Goal: Information Seeking & Learning: Obtain resource

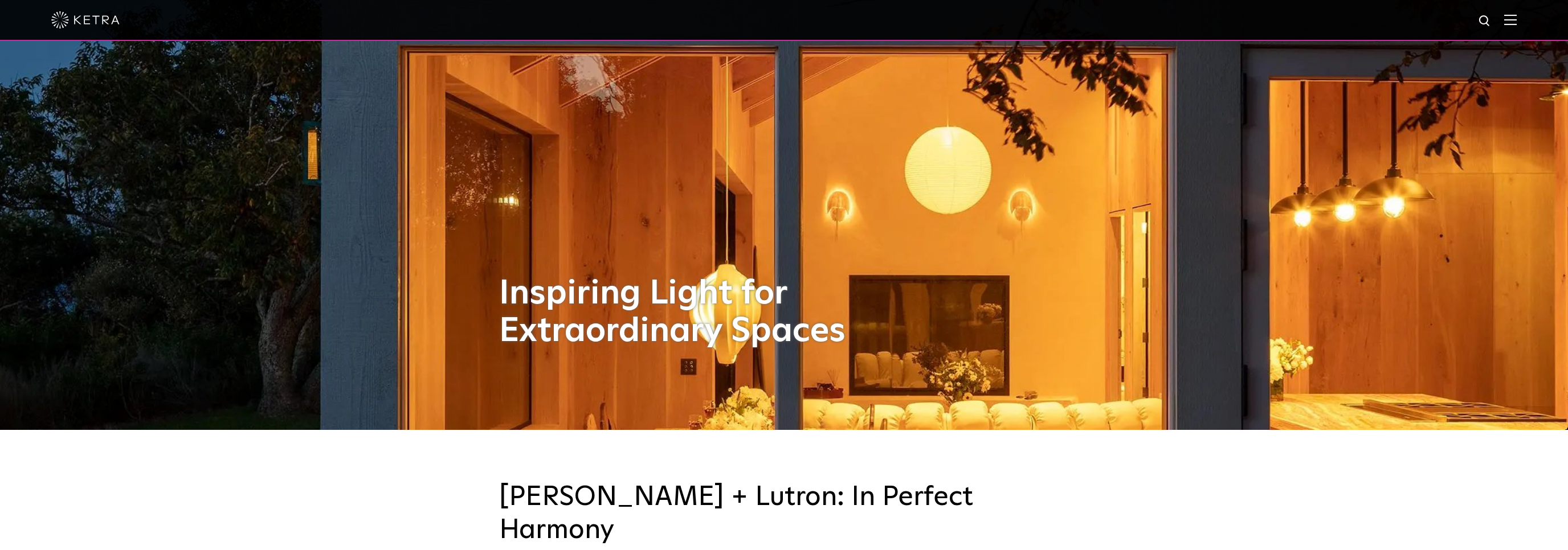
scroll to position [120, 0]
click at [1510, 19] on img at bounding box center [1511, 20] width 12 height 11
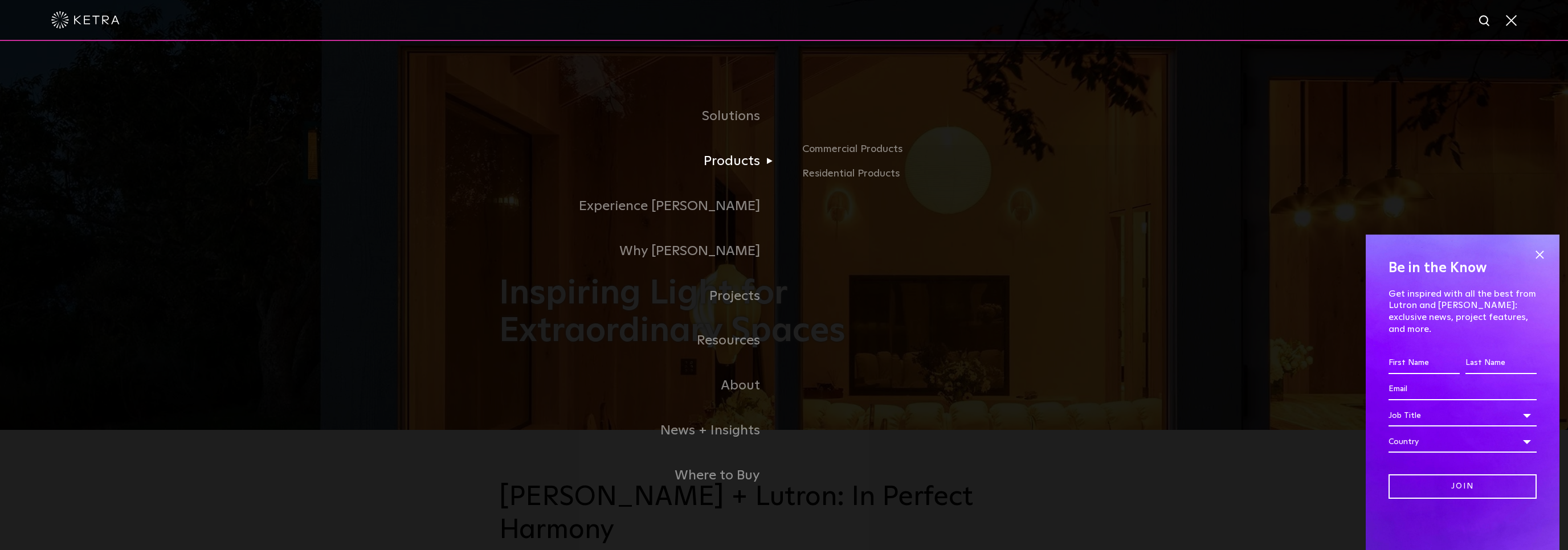
click at [745, 163] on link "Products" at bounding box center [641, 161] width 285 height 45
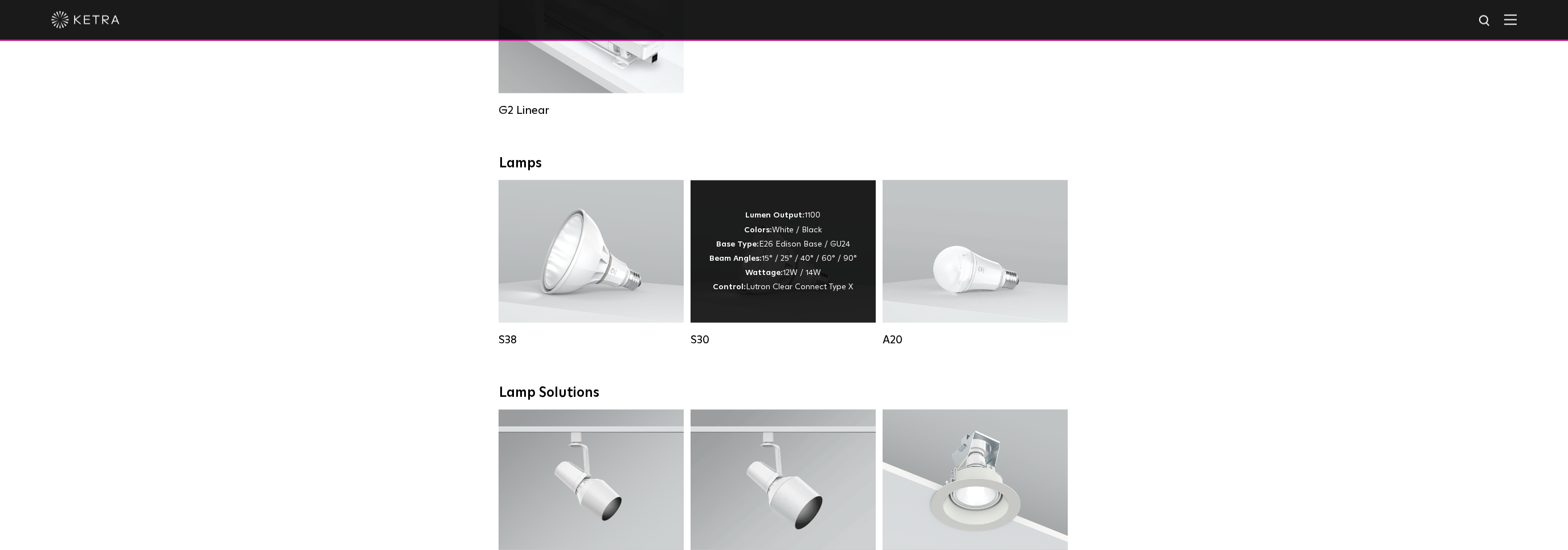
scroll to position [722, 0]
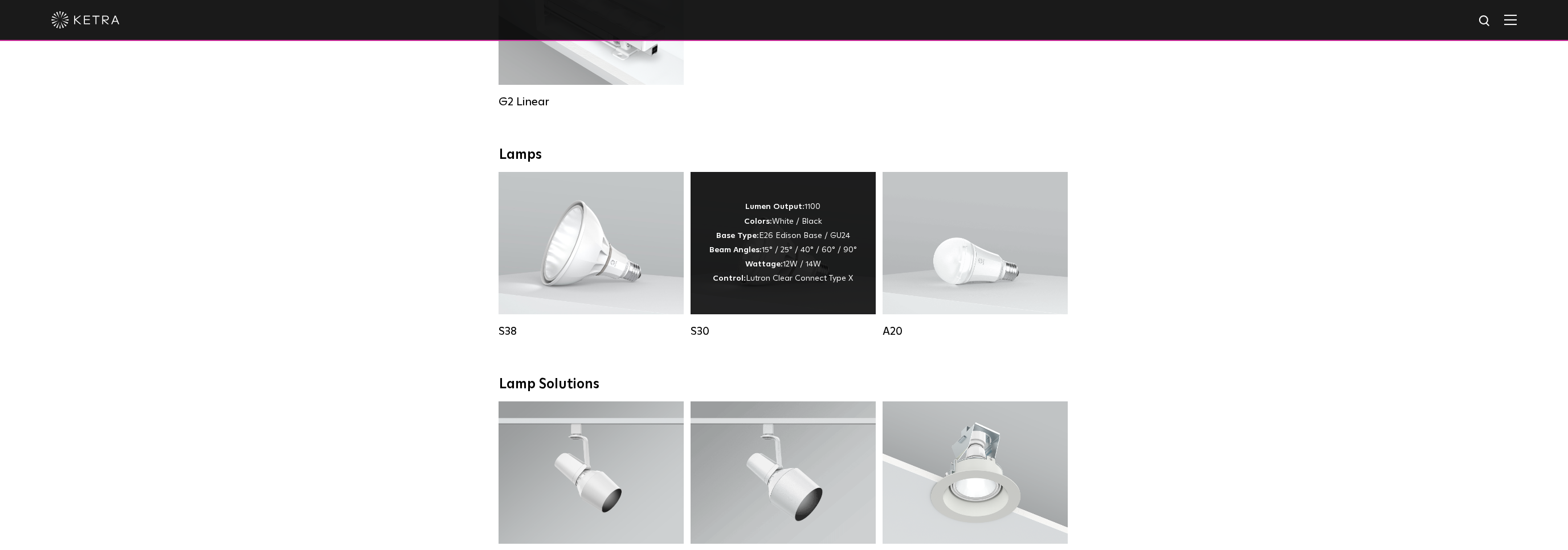
click at [774, 234] on div "Lumen Output: 1100 Colors: White / Black Base Type: E26 Edison Base / GU24 Beam…" at bounding box center [783, 243] width 147 height 86
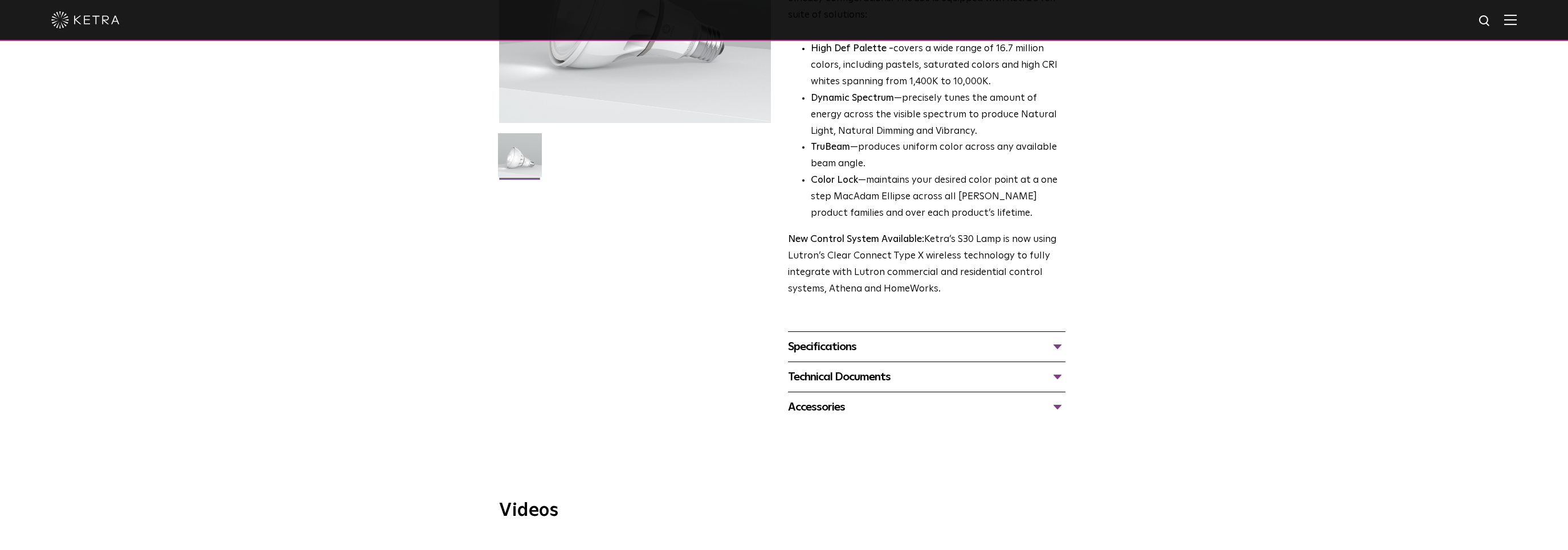
scroll to position [221, 0]
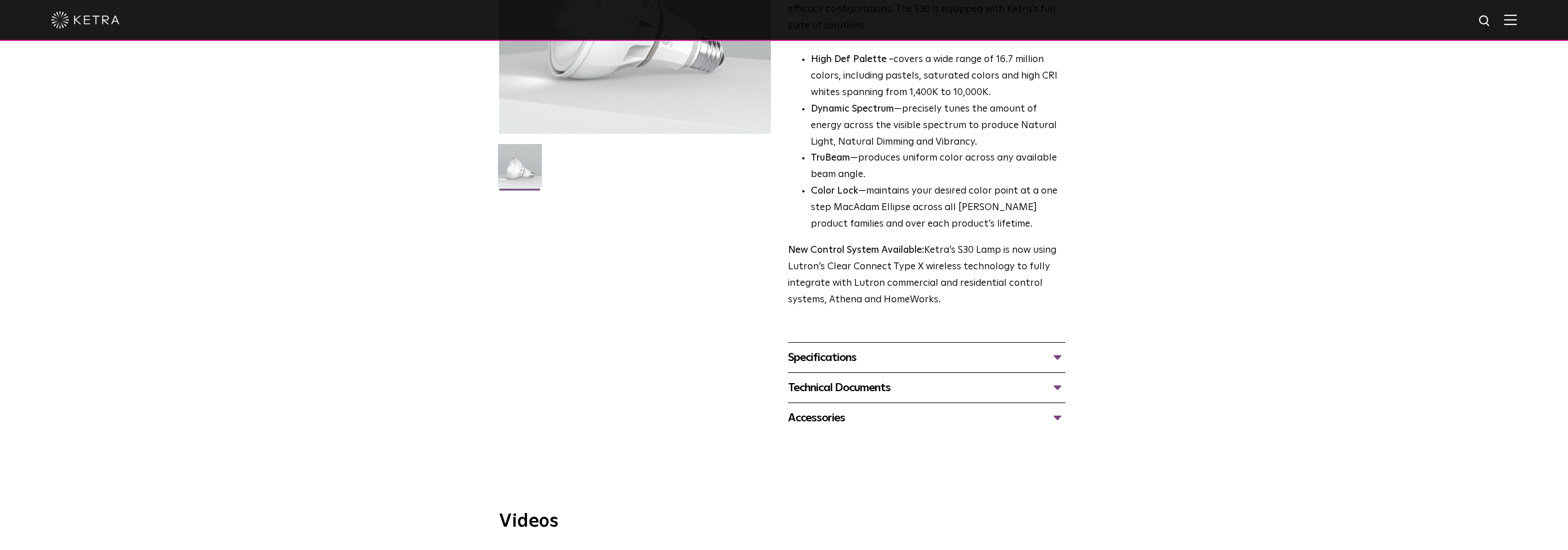
click at [810, 360] on div "Specifications" at bounding box center [927, 358] width 277 height 18
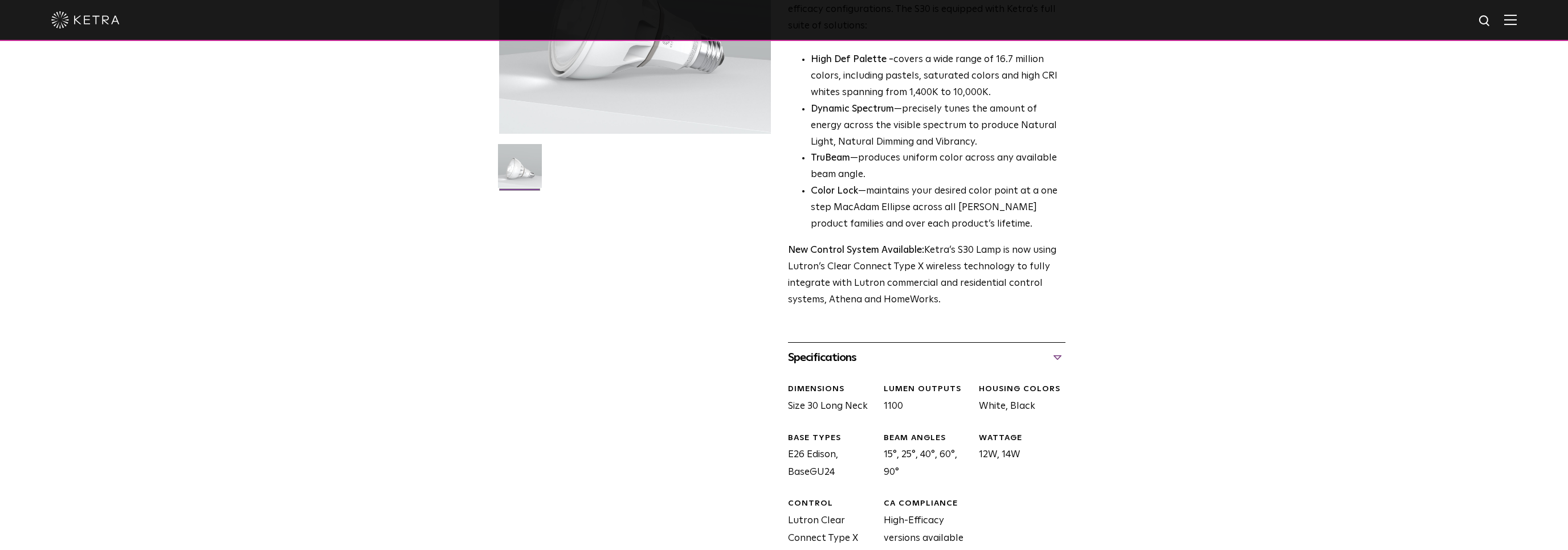
drag, startPoint x: 807, startPoint y: 354, endPoint x: 808, endPoint y: 363, distance: 9.1
click at [807, 356] on div "Specifications" at bounding box center [927, 358] width 277 height 18
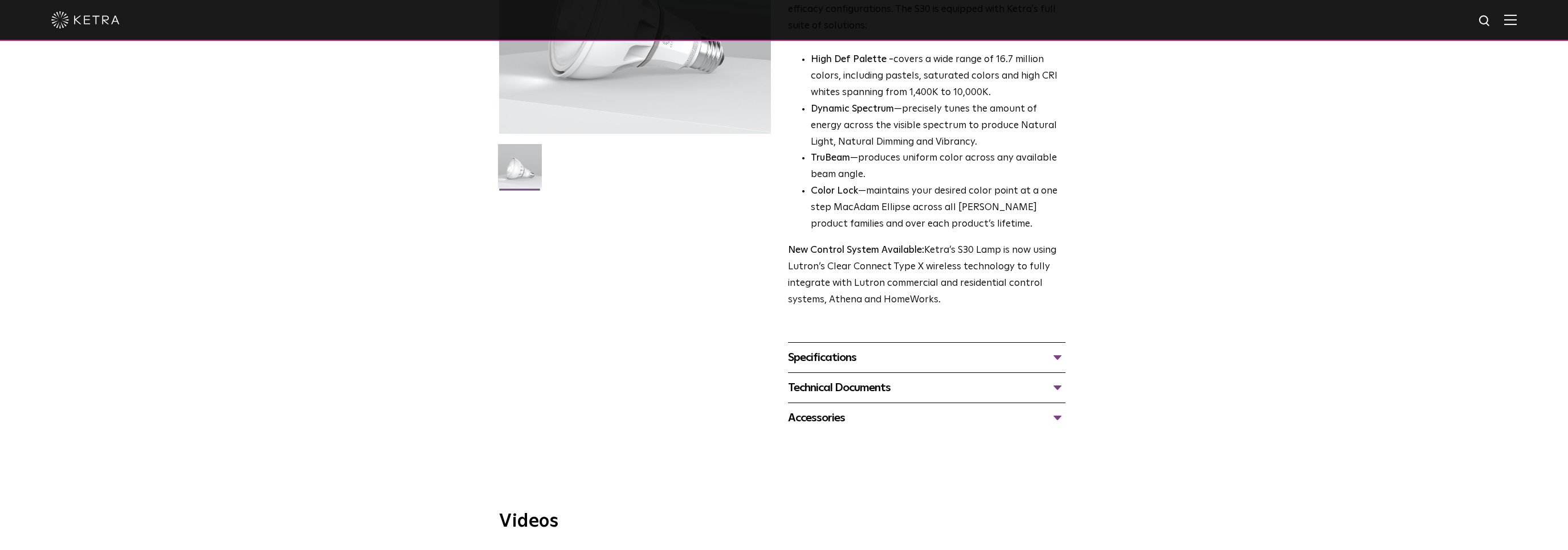
click at [808, 393] on div "Technical Documents" at bounding box center [927, 388] width 277 height 18
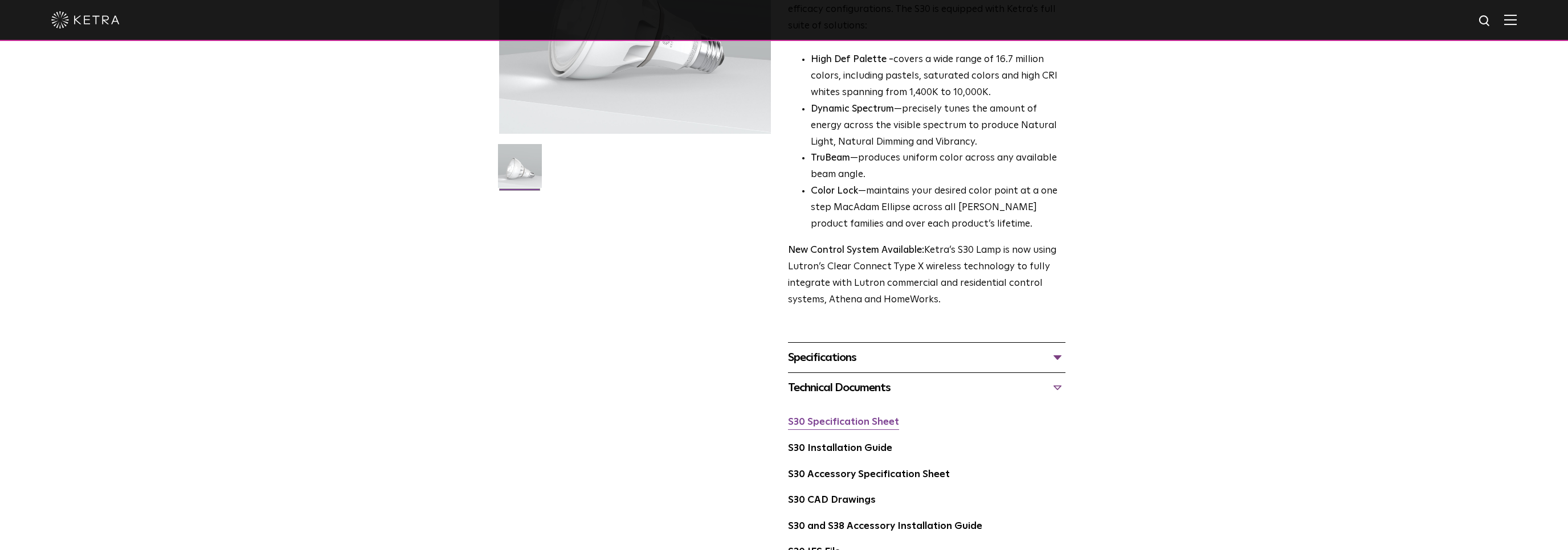
click at [807, 425] on link "S30 Specification Sheet" at bounding box center [844, 423] width 111 height 10
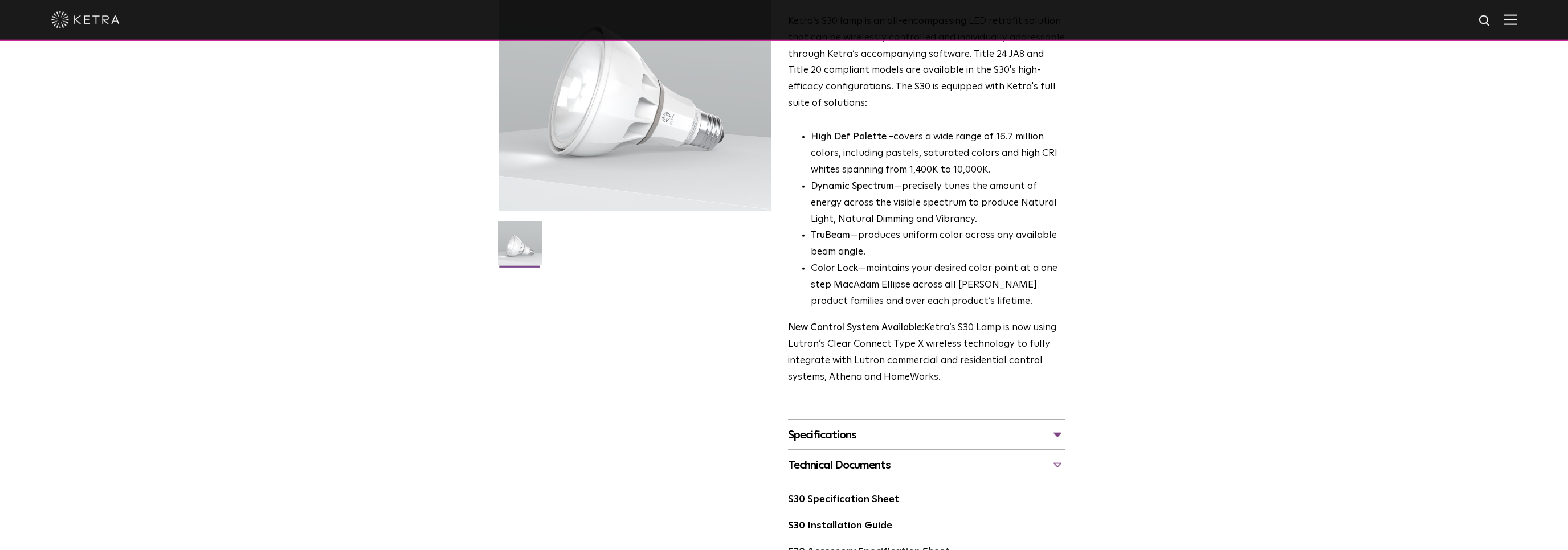
scroll to position [0, 0]
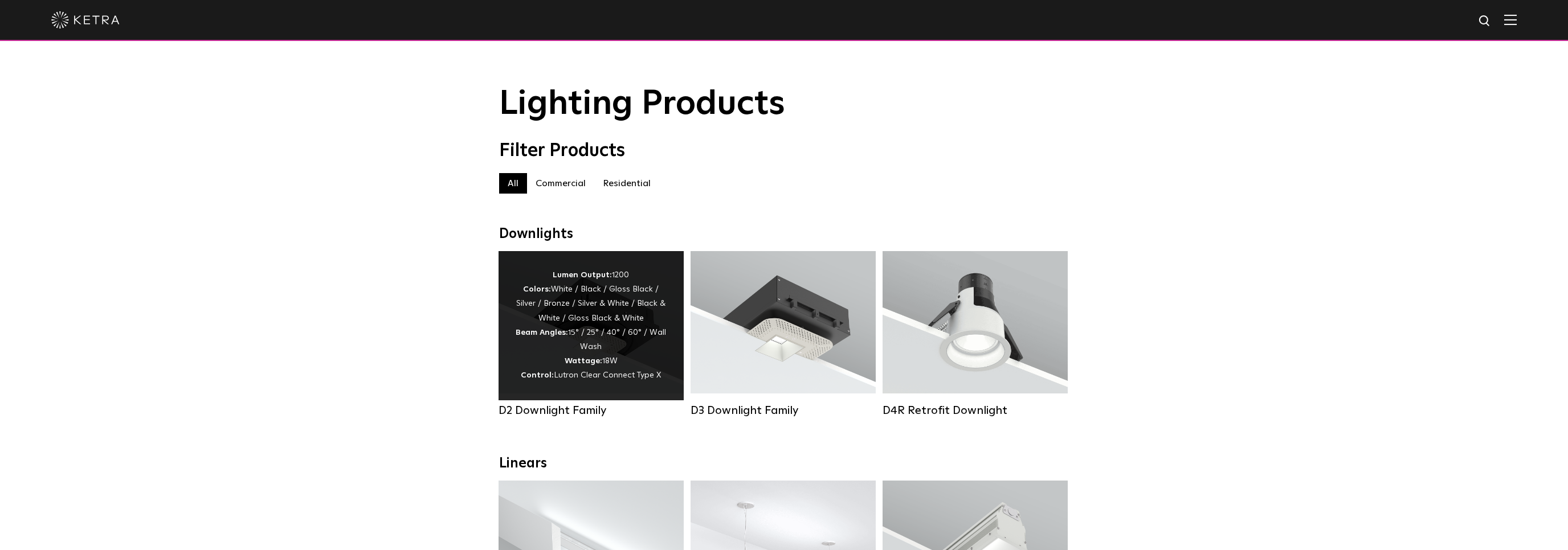
click at [578, 333] on div "Lumen Output: 1200 Colors: White / Black / Gloss Black / Silver / Bronze / Silv…" at bounding box center [591, 326] width 151 height 115
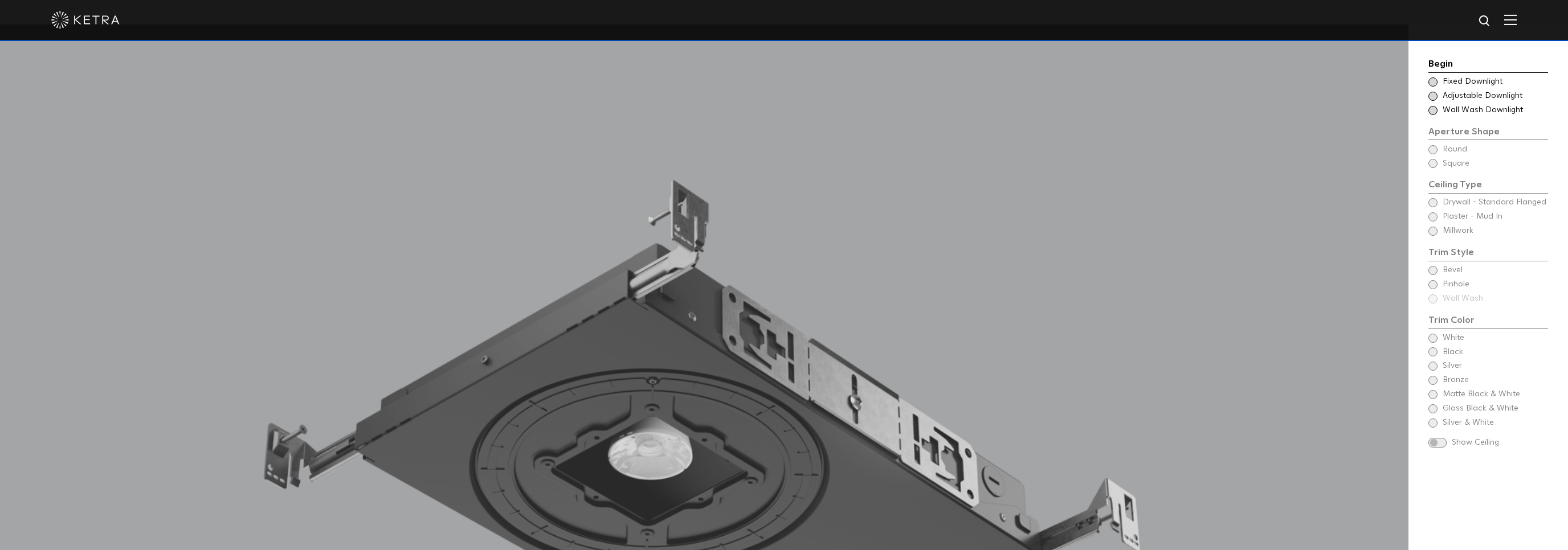
scroll to position [1083, 0]
click at [1434, 111] on span at bounding box center [1432, 110] width 9 height 9
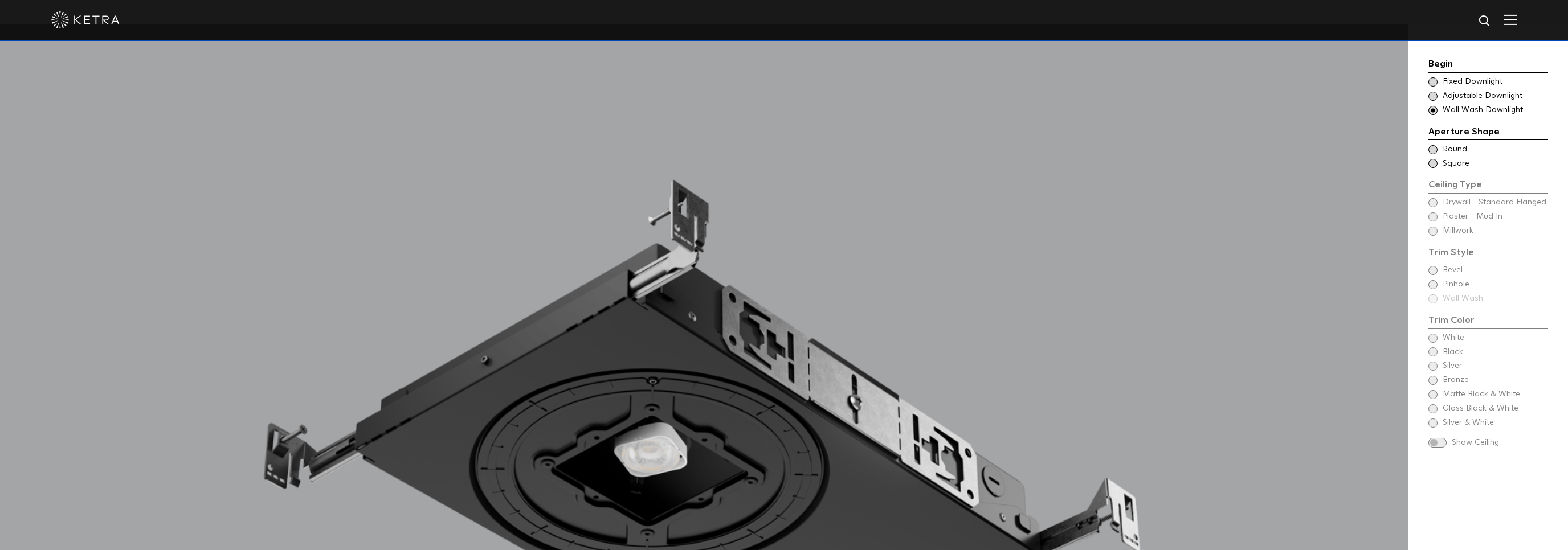
click at [1436, 149] on span at bounding box center [1432, 149] width 9 height 9
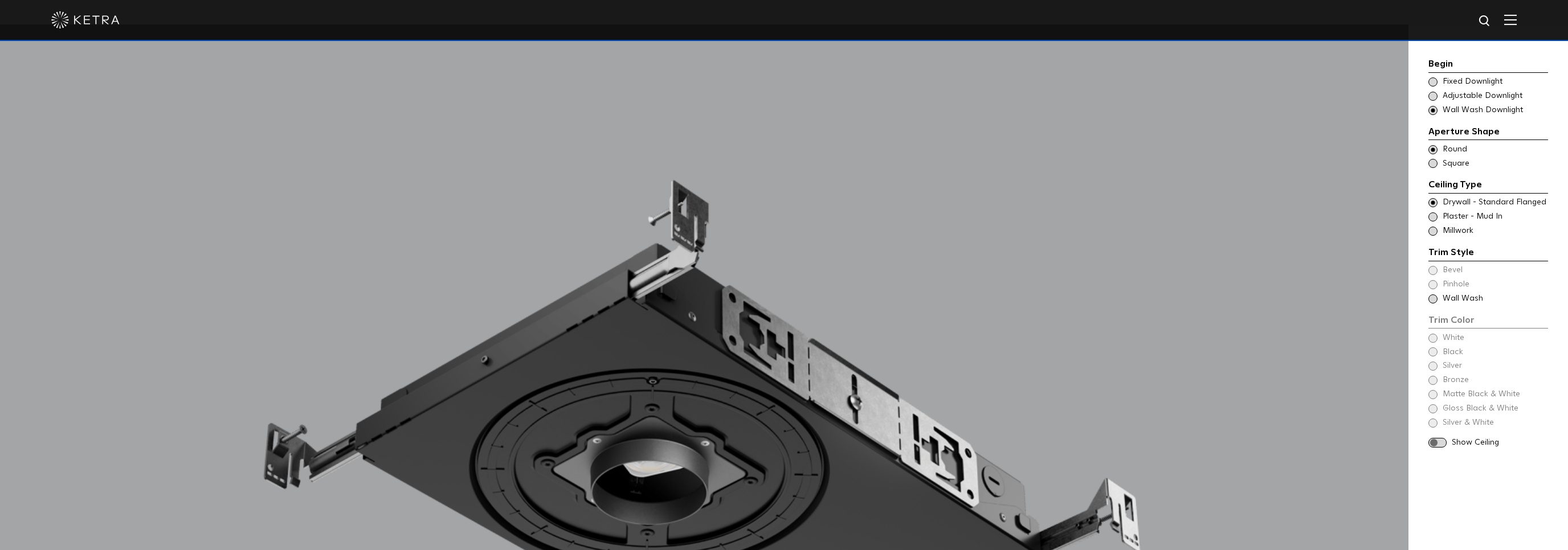
click at [1431, 203] on span at bounding box center [1432, 203] width 9 height 9
click at [1430, 229] on span at bounding box center [1432, 231] width 9 height 9
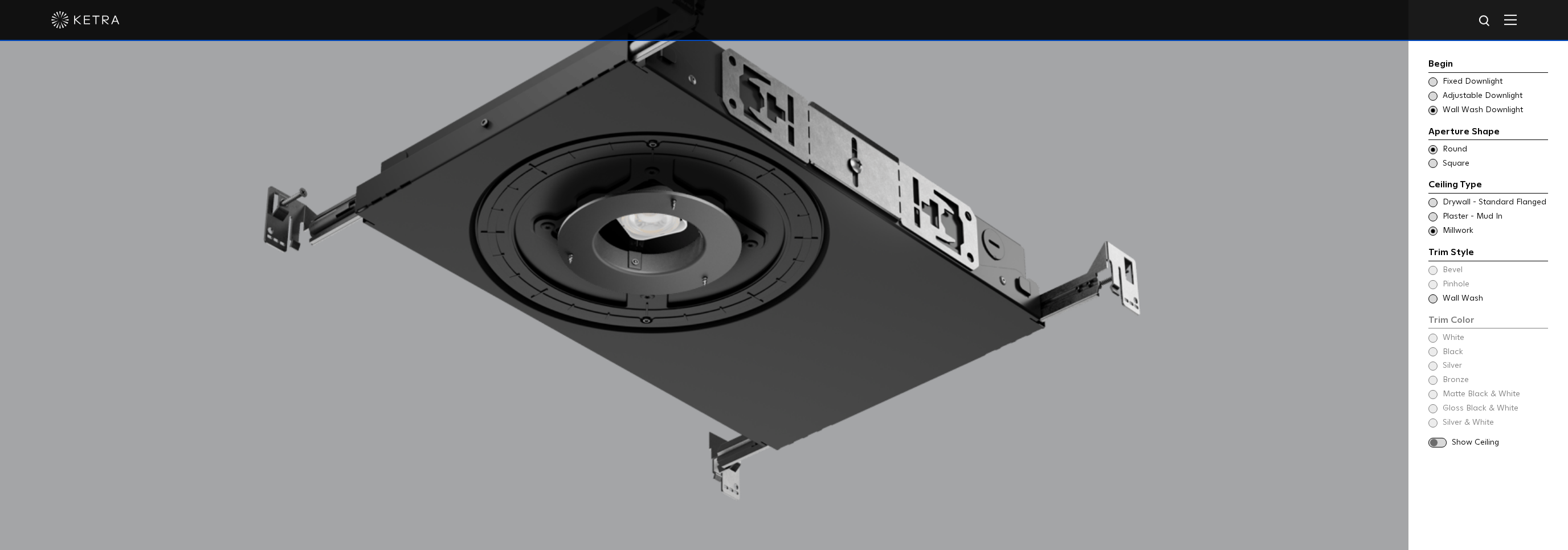
scroll to position [1323, 0]
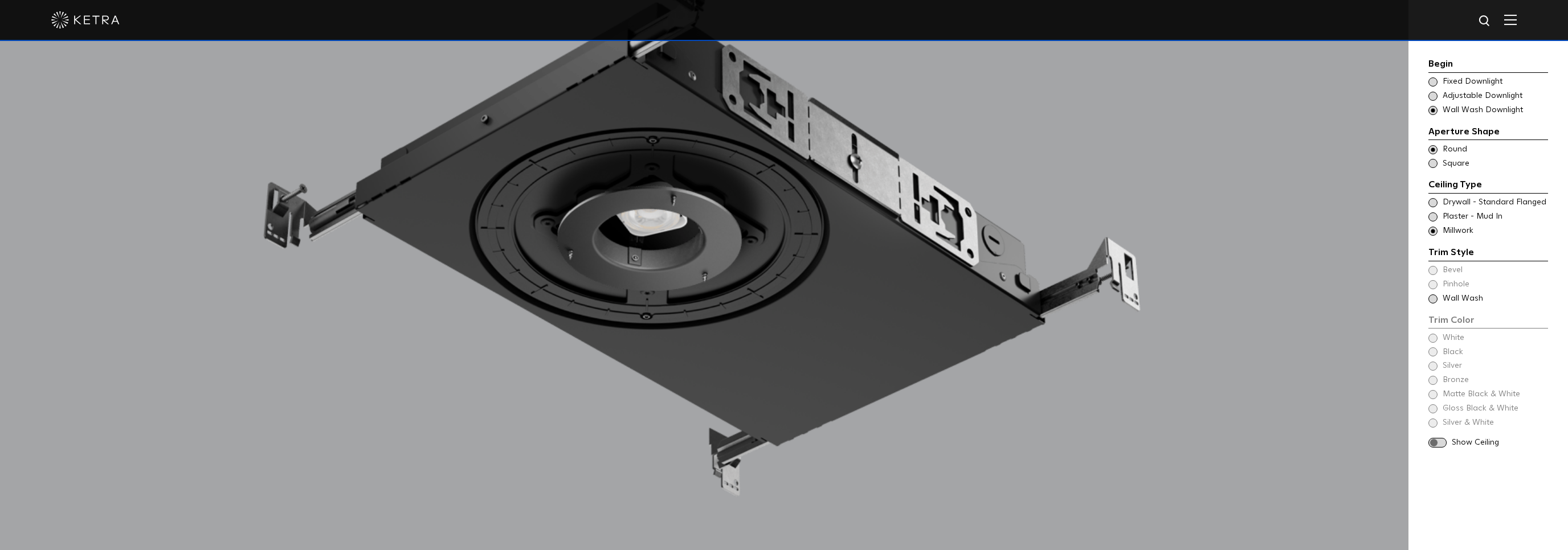
click at [1435, 299] on span at bounding box center [1432, 299] width 9 height 9
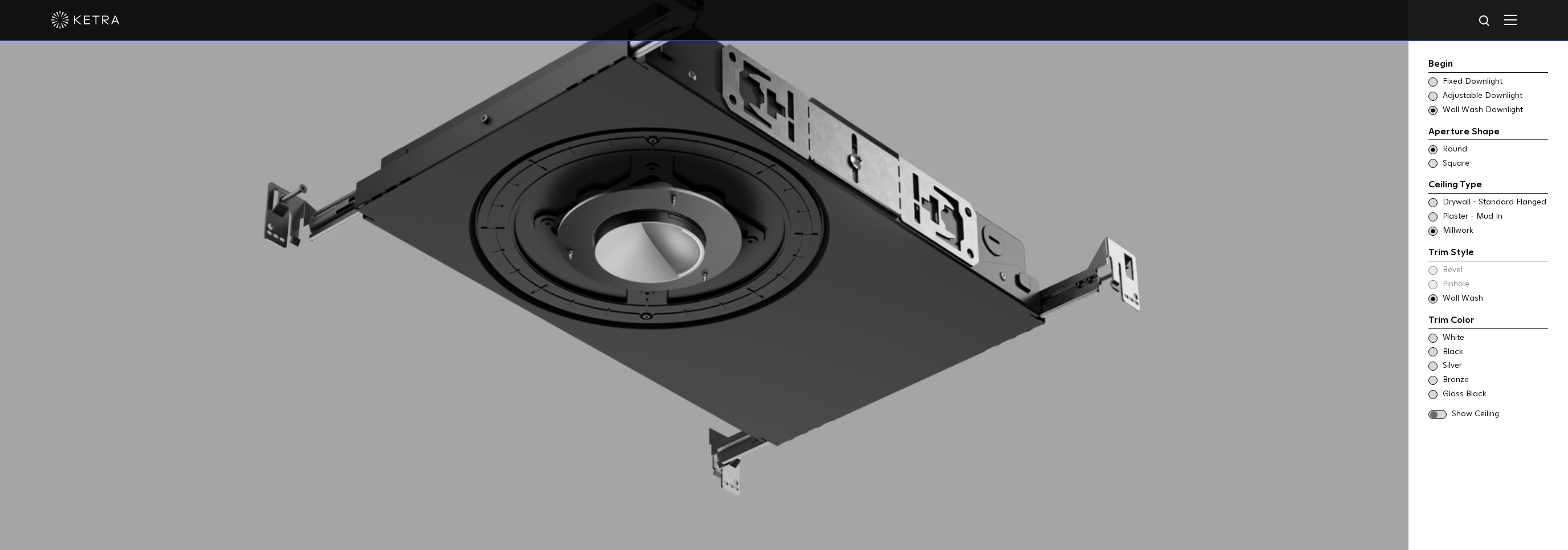
click at [1440, 414] on span at bounding box center [1437, 415] width 18 height 10
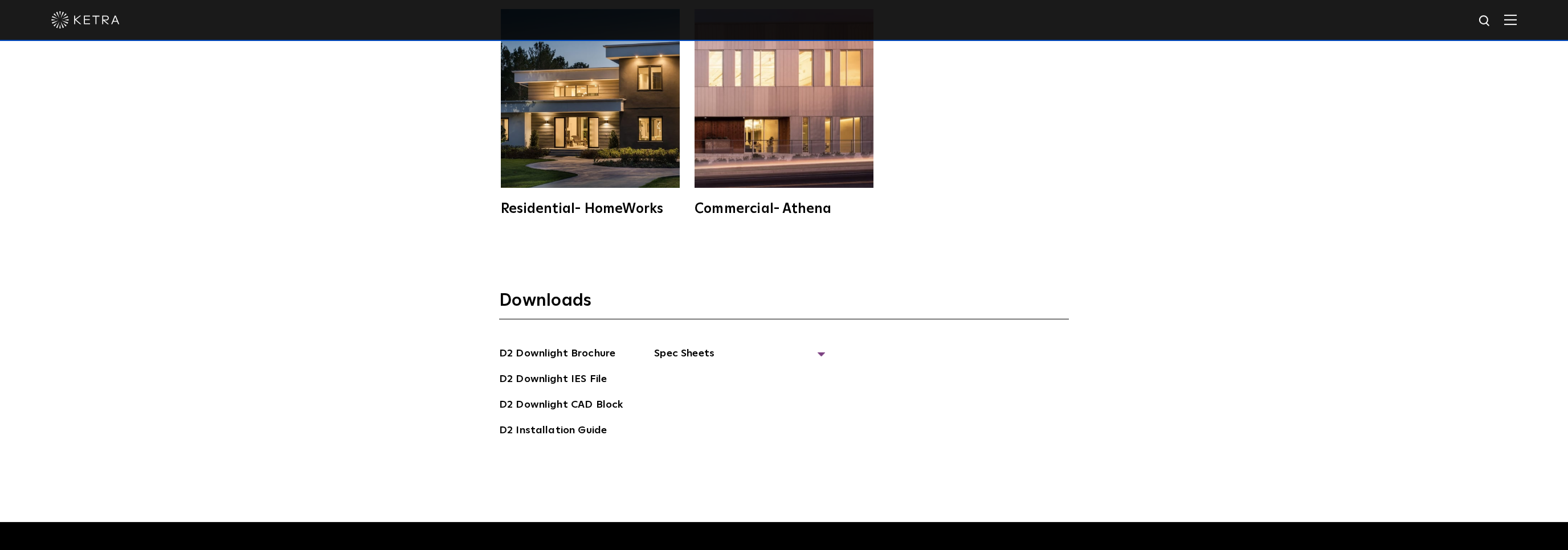
scroll to position [3489, 0]
click at [690, 345] on span "Spec Sheets" at bounding box center [739, 358] width 171 height 25
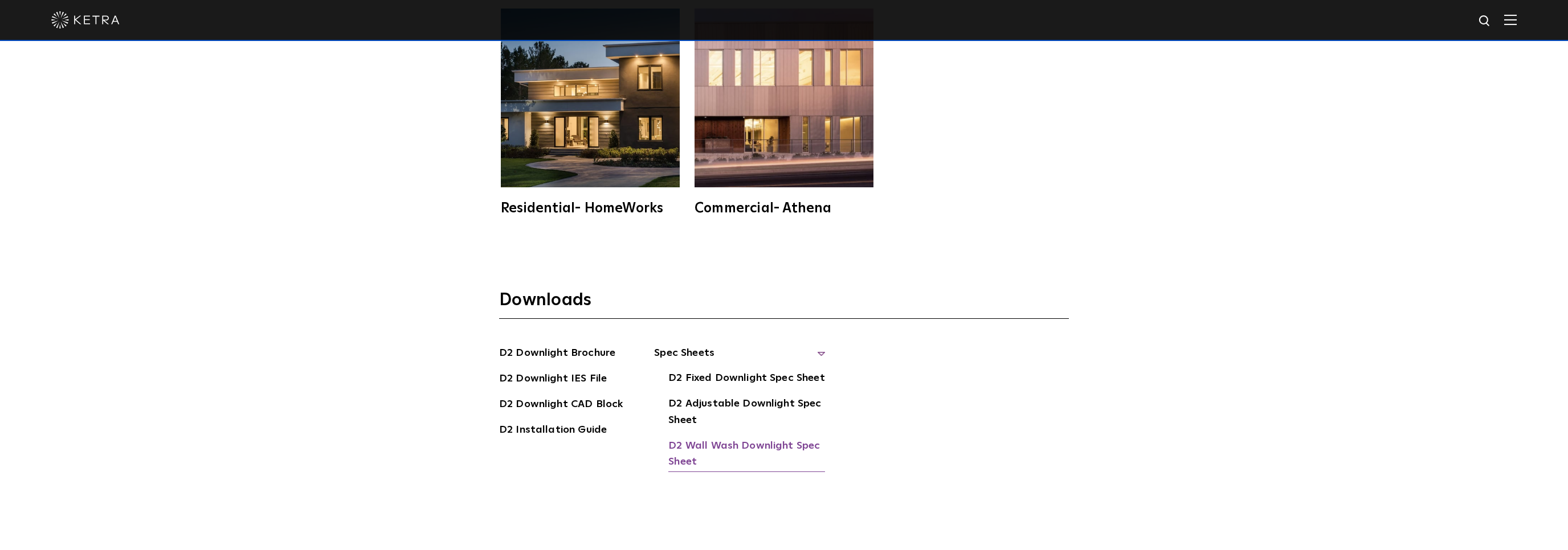
click at [690, 438] on link "D2 Wall Wash Downlight Spec Sheet" at bounding box center [747, 455] width 156 height 35
